Goal: Information Seeking & Learning: Understand process/instructions

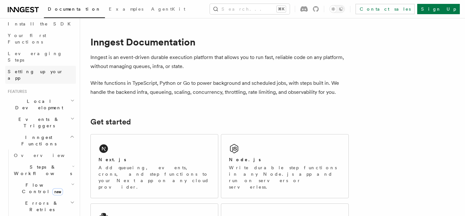
scroll to position [88, 0]
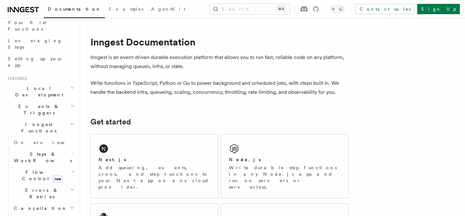
click at [42, 187] on span "Errors & Retries" at bounding box center [40, 193] width 59 height 13
click at [40, 203] on link "Overview" at bounding box center [46, 209] width 58 height 12
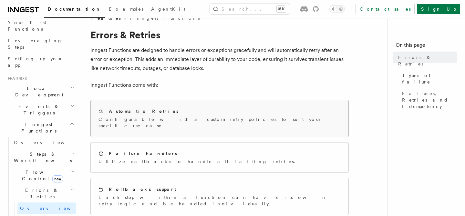
scroll to position [15, 0]
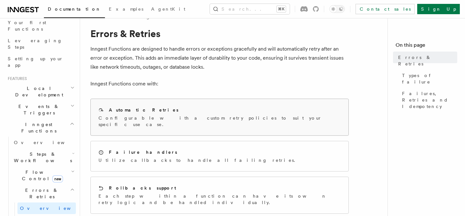
click at [147, 110] on div "Automatic Retries" at bounding box center [219, 110] width 242 height 7
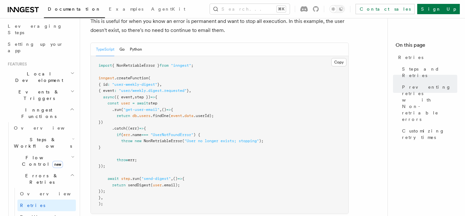
scroll to position [640, 0]
